Goal: Information Seeking & Learning: Check status

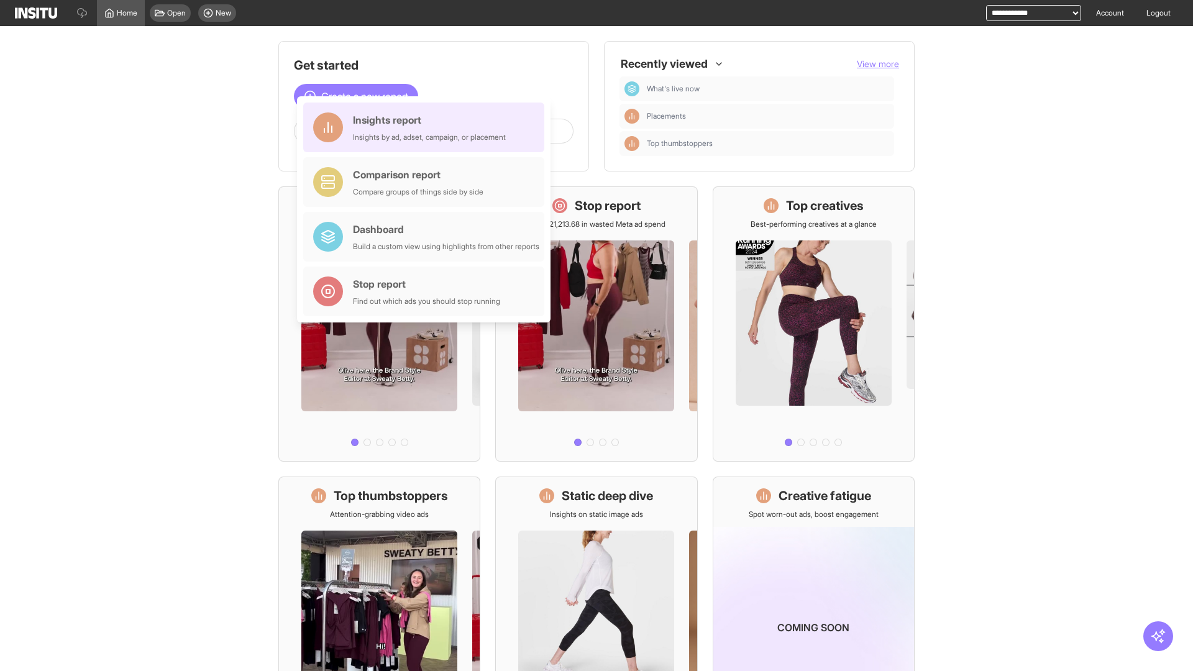
click at [427, 127] on div "Insights report Insights by ad, adset, campaign, or placement" at bounding box center [429, 127] width 153 height 30
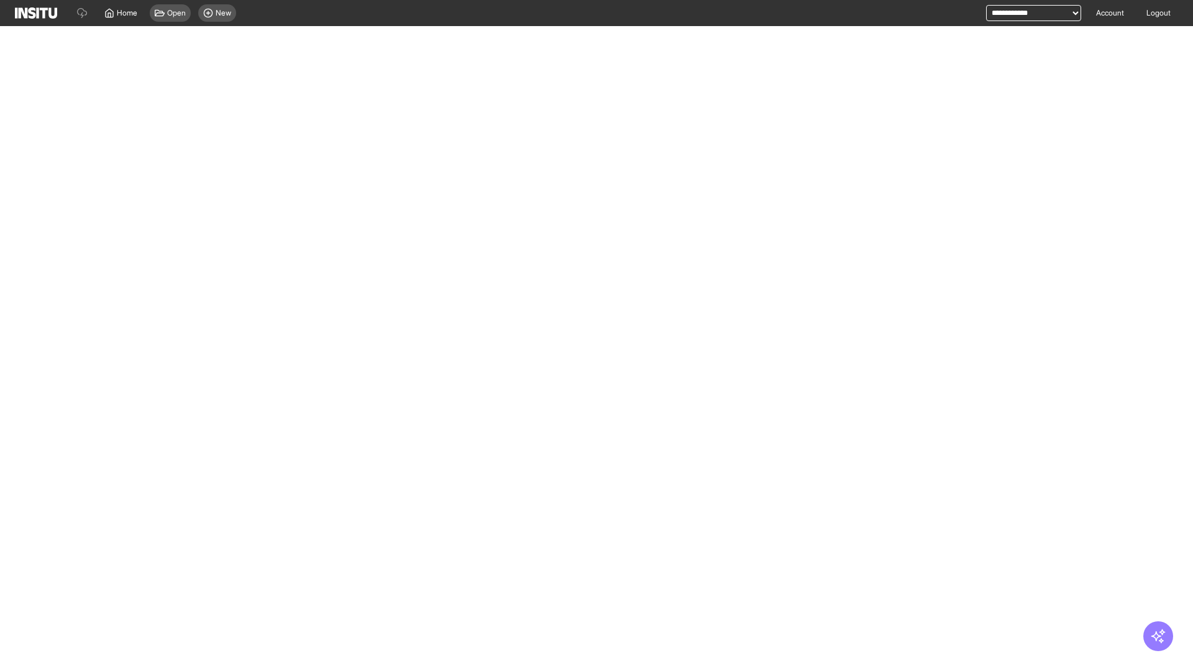
select select "**"
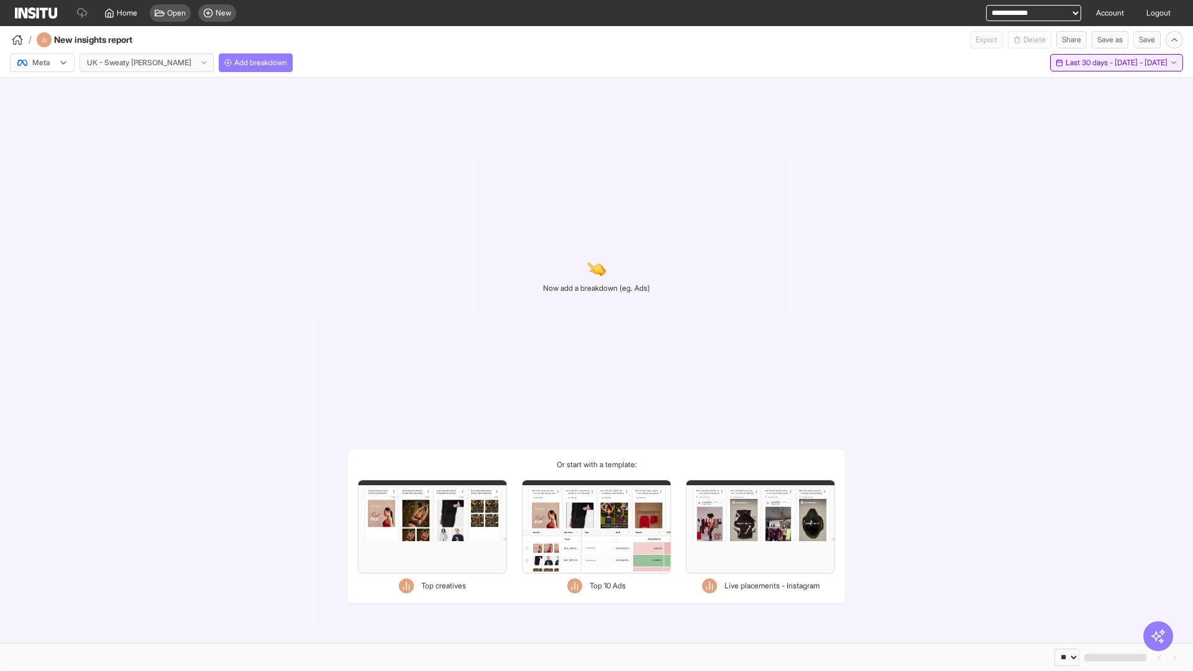
click at [1095, 63] on span "Last 30 days - [DATE] - [DATE]" at bounding box center [1117, 63] width 102 height 10
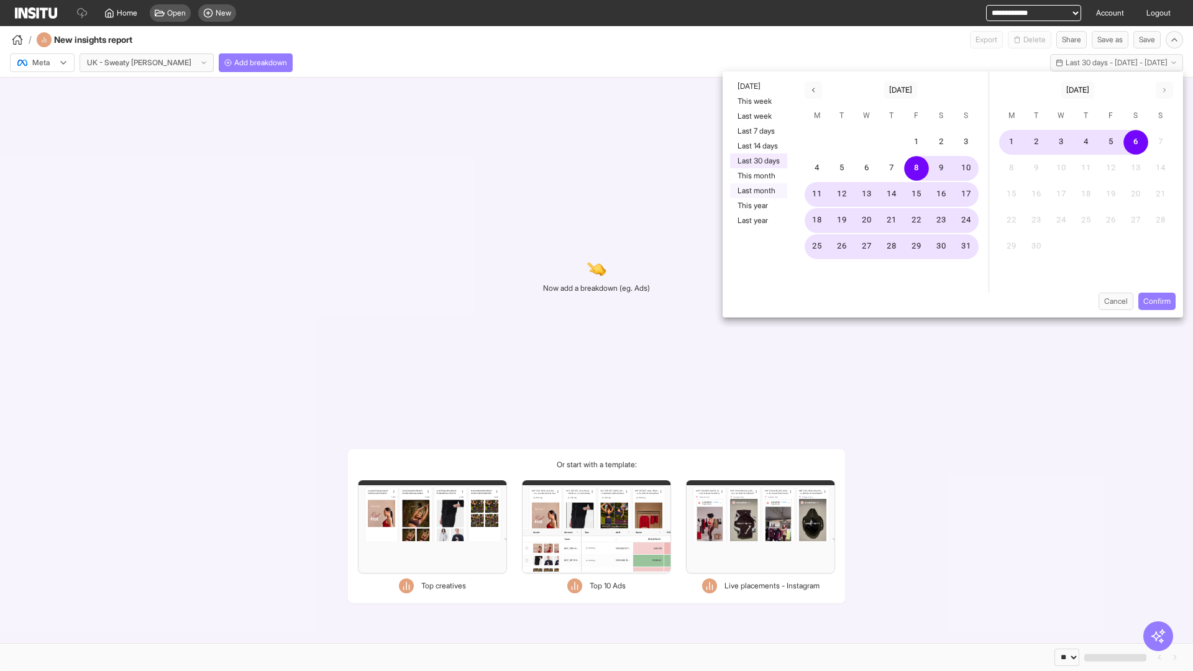
click at [758, 191] on button "Last month" at bounding box center [758, 190] width 57 height 15
